Goal: Information Seeking & Learning: Learn about a topic

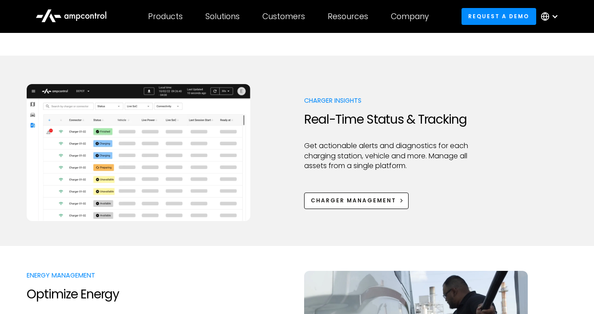
scroll to position [455, 0]
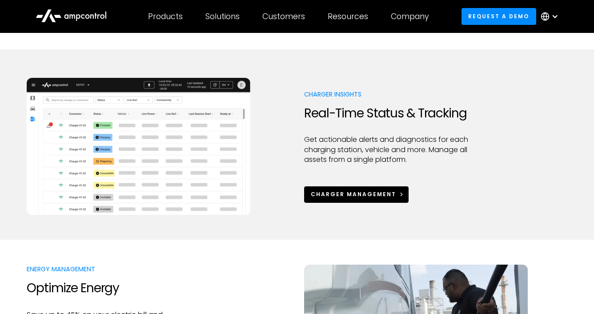
click at [314, 191] on div "Charger Management" at bounding box center [353, 194] width 85 height 8
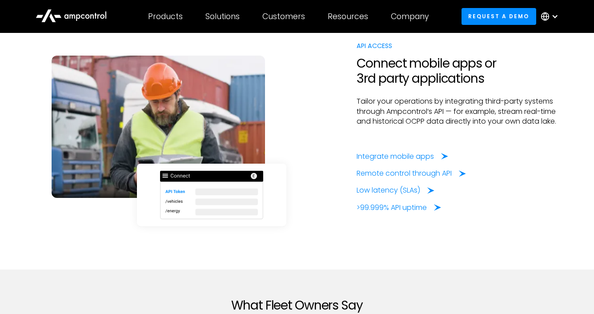
scroll to position [2115, 0]
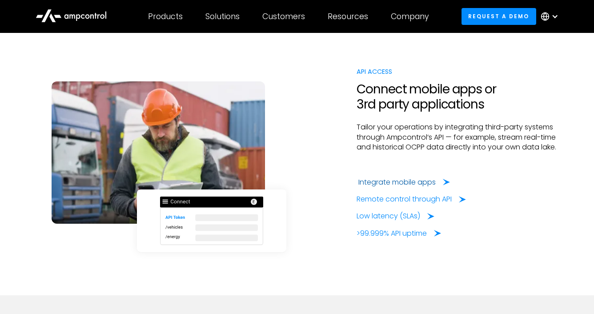
click at [374, 178] on div "Integrate mobile apps" at bounding box center [397, 182] width 77 height 10
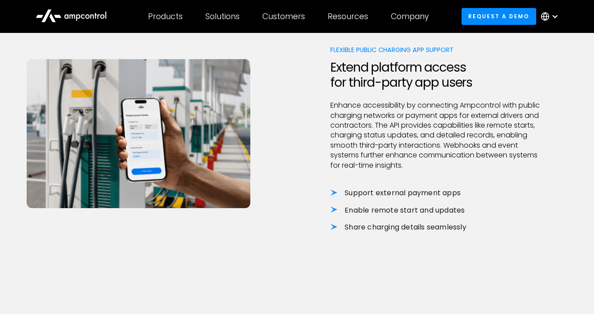
scroll to position [619, 0]
